Goal: Navigation & Orientation: Understand site structure

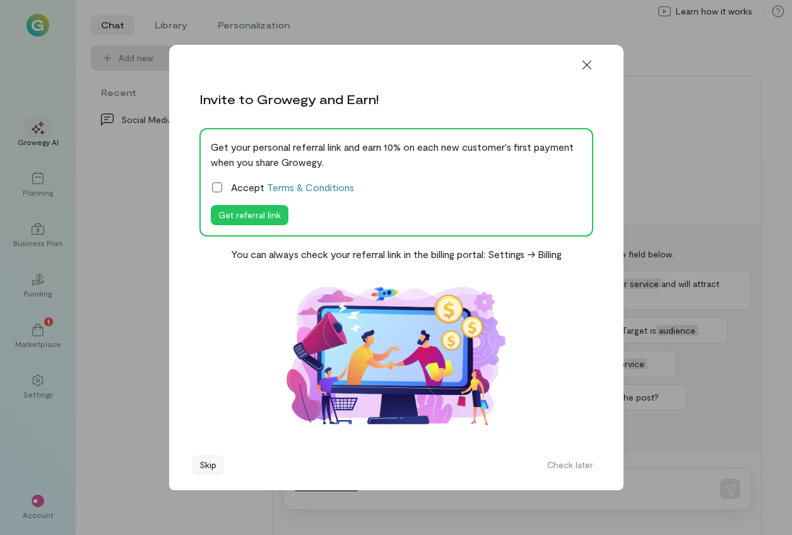
click at [201, 455] on button "Skip" at bounding box center [208, 465] width 32 height 20
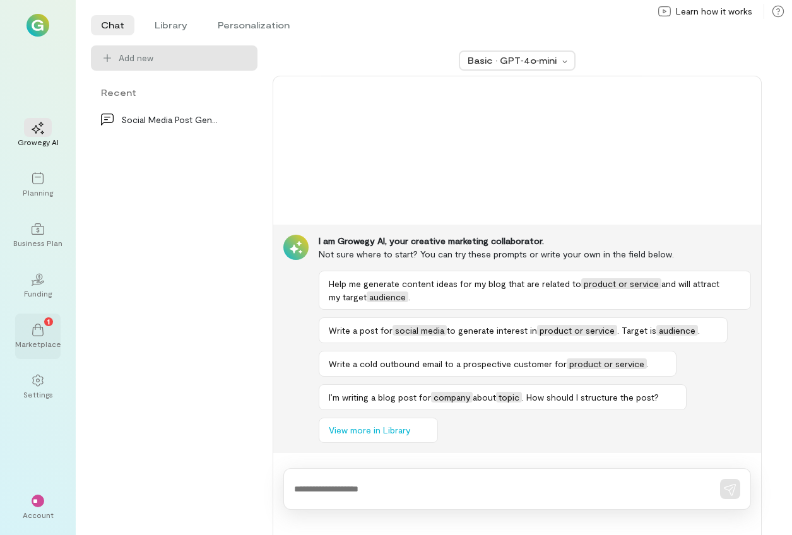
click at [48, 340] on div "Marketplace" at bounding box center [38, 344] width 46 height 10
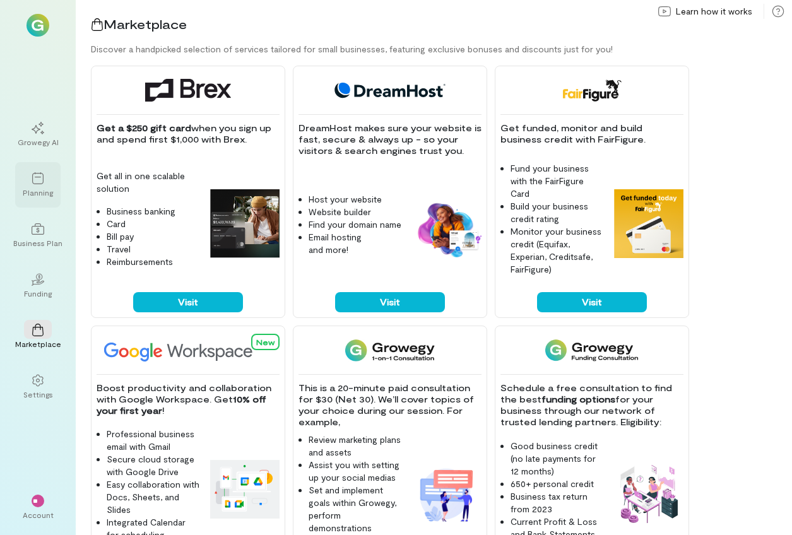
click at [43, 191] on div "Planning" at bounding box center [38, 192] width 30 height 10
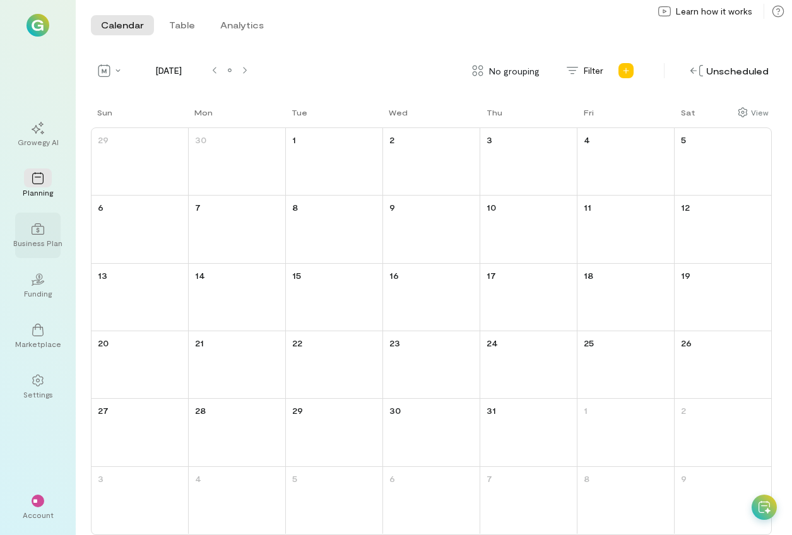
click at [47, 240] on div "Business Plan" at bounding box center [37, 243] width 49 height 10
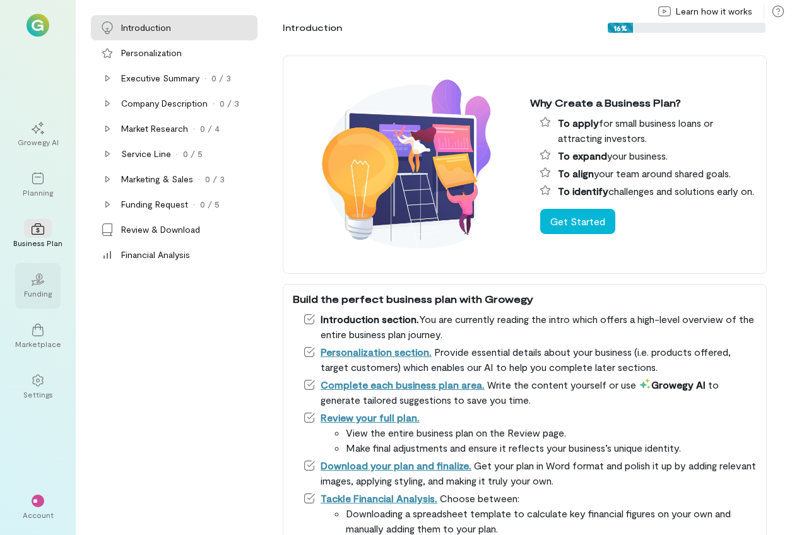
click at [47, 273] on div "02" at bounding box center [38, 278] width 28 height 19
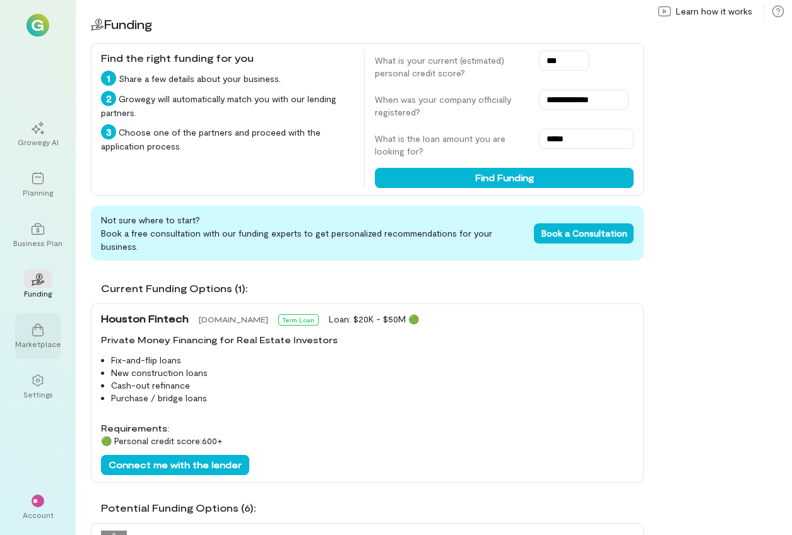
click at [38, 333] on icon at bounding box center [38, 330] width 13 height 13
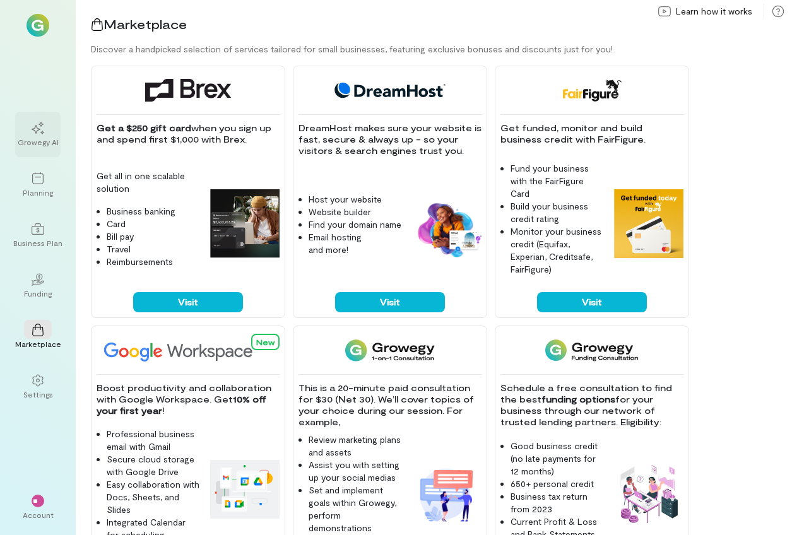
click at [22, 137] on div "Growegy AI" at bounding box center [38, 142] width 41 height 10
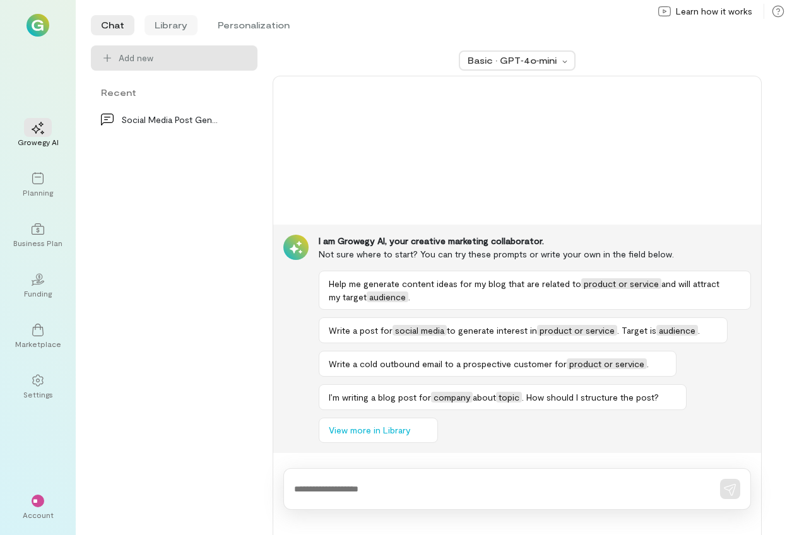
click at [190, 23] on li "Library" at bounding box center [170, 25] width 53 height 20
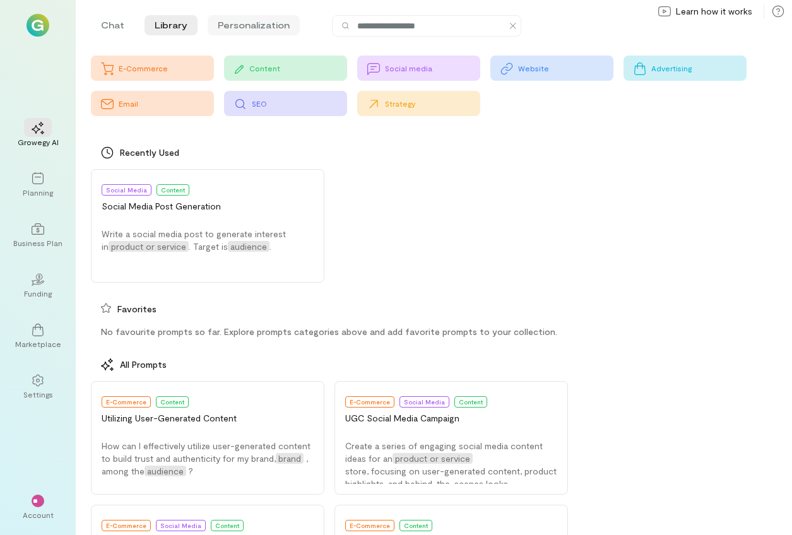
click at [265, 27] on li "Personalization" at bounding box center [254, 25] width 92 height 20
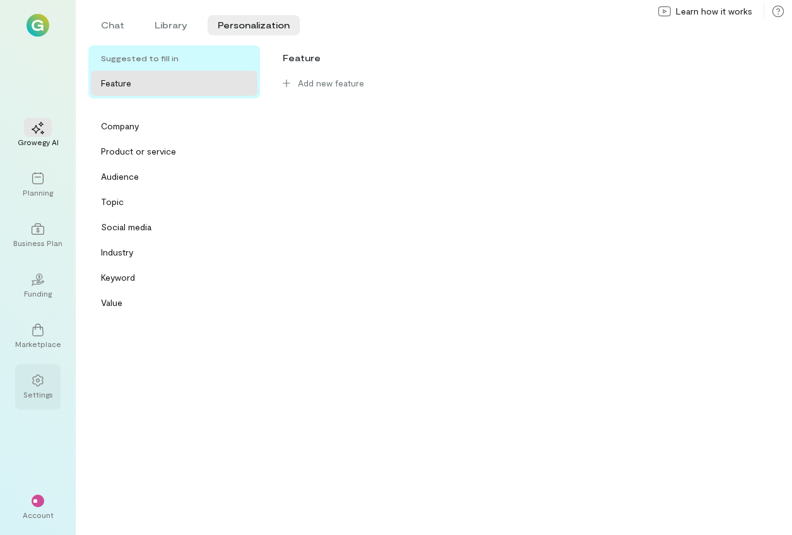
click at [36, 388] on div at bounding box center [38, 379] width 28 height 19
